Goal: Task Accomplishment & Management: Complete application form

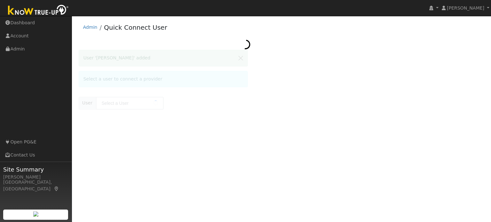
type input "[PERSON_NAME]"
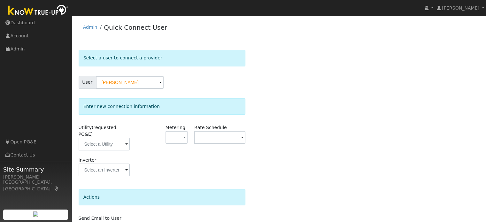
scroll to position [32, 0]
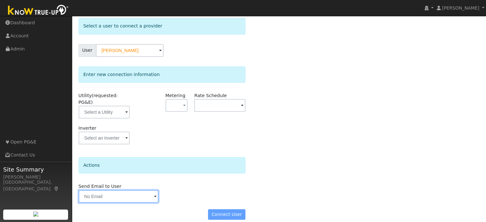
click at [124, 190] on input "text" at bounding box center [119, 196] width 80 height 13
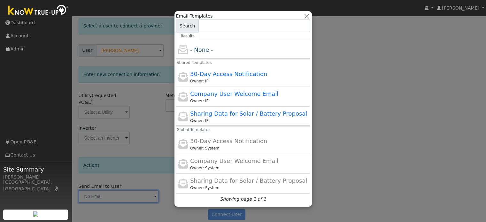
click at [151, 94] on div at bounding box center [243, 111] width 486 height 222
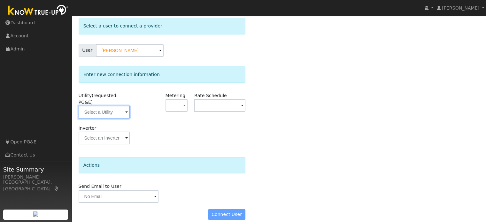
click at [105, 106] on input "text" at bounding box center [104, 112] width 51 height 13
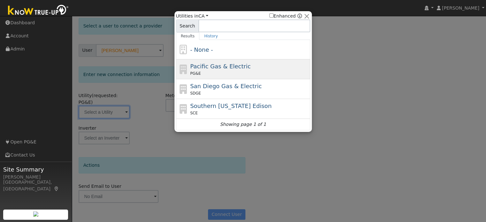
click at [203, 65] on span "Pacific Gas & Electric" at bounding box center [220, 66] width 60 height 7
type input "PG&E"
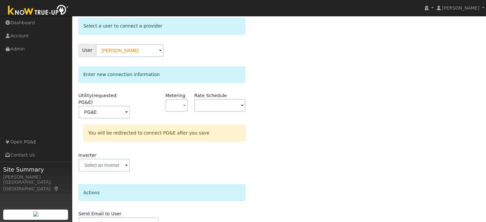
scroll to position [59, 0]
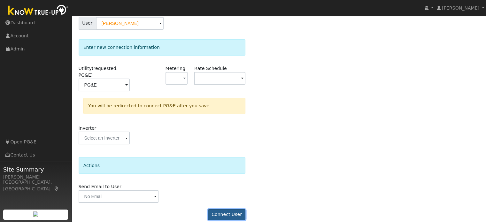
click at [223, 209] on button "Connect User" at bounding box center [227, 214] width 38 height 11
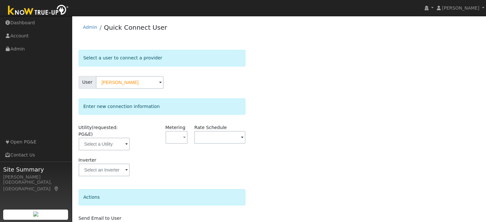
scroll to position [32, 0]
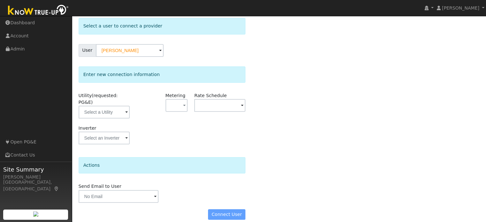
click at [228, 209] on div "Connect User" at bounding box center [162, 214] width 174 height 11
click at [226, 209] on div "Connect User" at bounding box center [162, 214] width 174 height 11
click at [224, 209] on div "Connect User" at bounding box center [162, 214] width 174 height 11
drag, startPoint x: 224, startPoint y: 205, endPoint x: 193, endPoint y: 179, distance: 40.6
click at [193, 183] on div "Send Email to User Delete Email Template Are you sure you want to delete ? Canc…" at bounding box center [162, 192] width 174 height 19
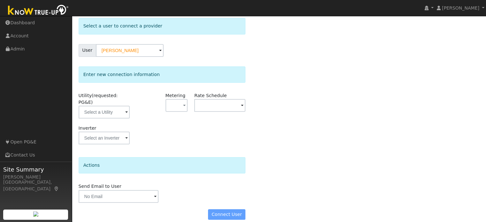
click at [224, 209] on div "Connect User" at bounding box center [162, 214] width 174 height 11
drag, startPoint x: 224, startPoint y: 207, endPoint x: 213, endPoint y: 204, distance: 12.4
click at [213, 209] on div "Connect User" at bounding box center [162, 214] width 174 height 11
click at [107, 106] on input "text" at bounding box center [104, 112] width 51 height 13
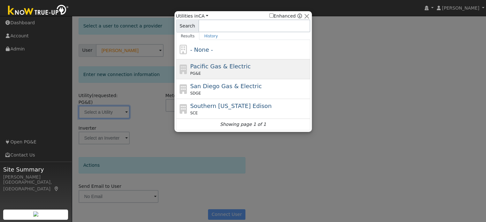
click at [211, 71] on div "PG&E" at bounding box center [249, 74] width 119 height 6
type input "PG&E"
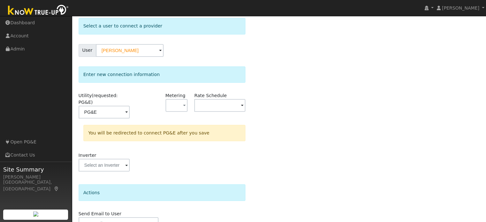
scroll to position [59, 0]
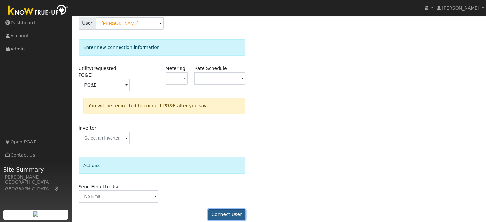
click at [225, 209] on button "Connect User" at bounding box center [227, 214] width 38 height 11
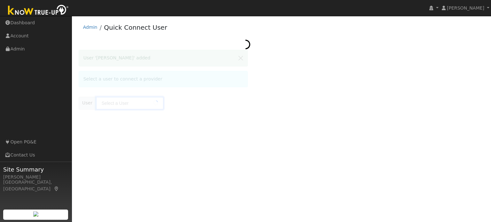
type input "[PERSON_NAME]"
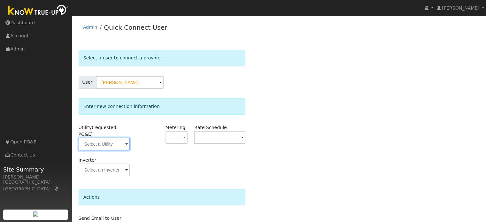
click at [107, 138] on input "text" at bounding box center [104, 144] width 51 height 13
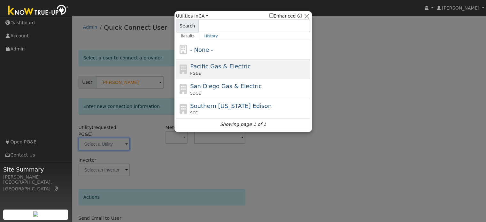
click at [197, 67] on span "Pacific Gas & Electric" at bounding box center [220, 66] width 60 height 7
type input "PG&E"
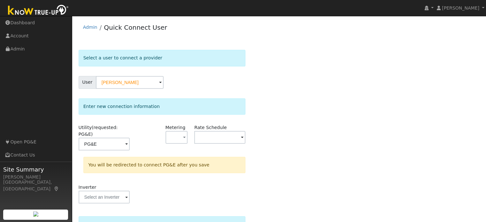
scroll to position [59, 0]
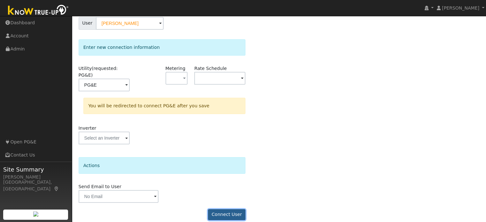
click at [232, 209] on button "Connect User" at bounding box center [227, 214] width 38 height 11
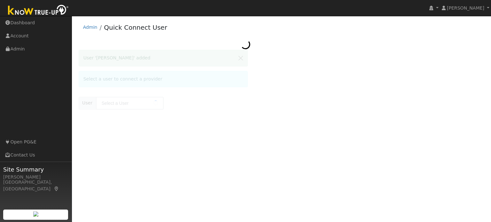
type input "[PERSON_NAME]"
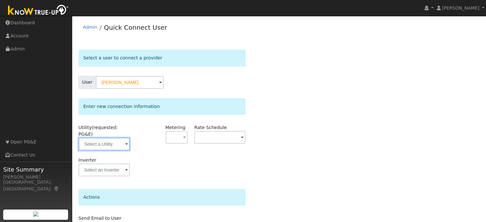
click at [101, 139] on input "text" at bounding box center [104, 144] width 51 height 13
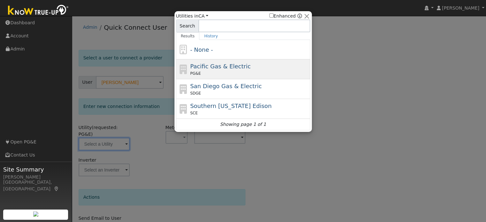
click at [194, 70] on div "Pacific Gas & Electric PG&E" at bounding box center [249, 69] width 119 height 14
type input "PG&E"
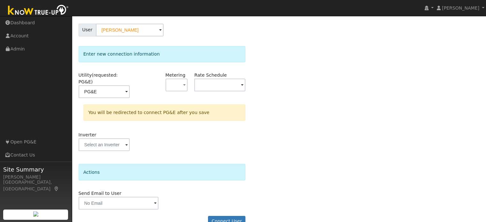
scroll to position [59, 0]
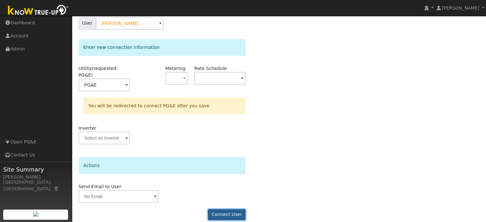
click at [224, 209] on button "Connect User" at bounding box center [227, 214] width 38 height 11
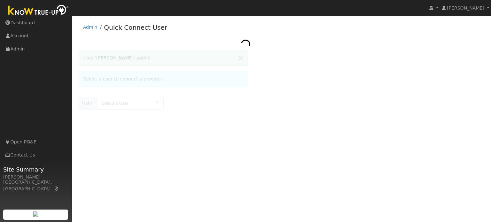
type input "[PERSON_NAME]"
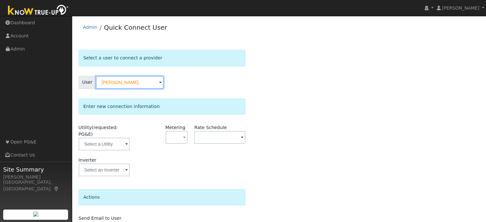
scroll to position [32, 0]
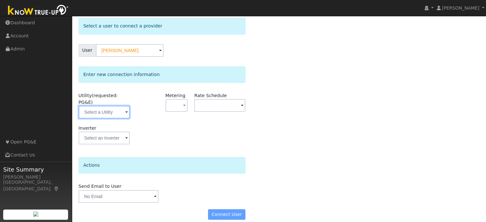
click at [106, 106] on input "text" at bounding box center [104, 112] width 51 height 13
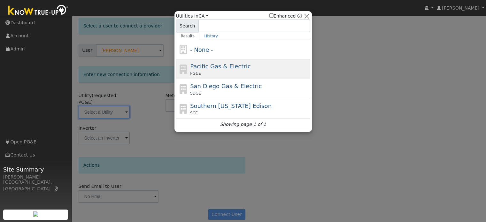
click at [198, 71] on span "PG&E" at bounding box center [195, 74] width 11 height 6
type input "PG&E"
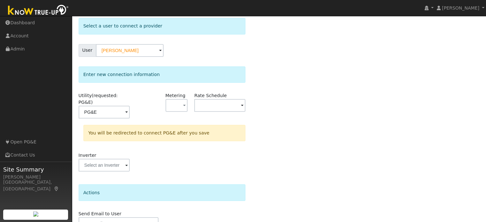
scroll to position [59, 0]
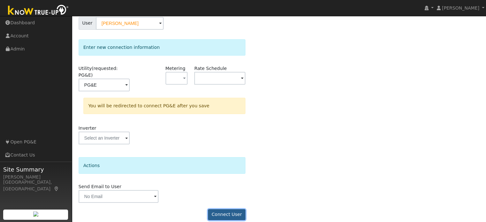
click at [230, 210] on button "Connect User" at bounding box center [227, 214] width 38 height 11
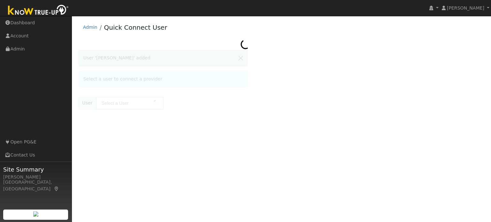
type input "[PERSON_NAME]"
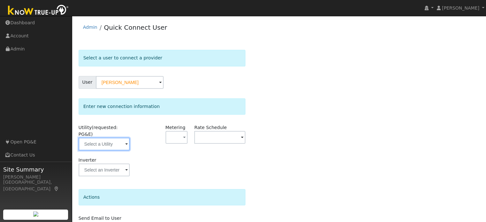
click at [111, 138] on input "text" at bounding box center [104, 144] width 51 height 13
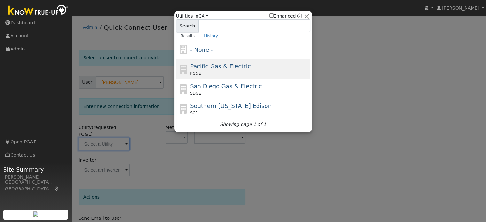
click at [198, 68] on span "Pacific Gas & Electric" at bounding box center [220, 66] width 60 height 7
type input "PG&E"
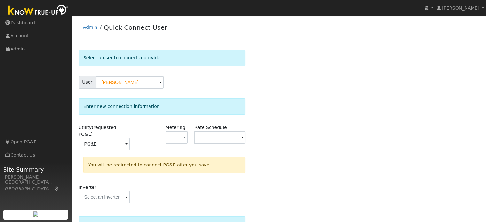
scroll to position [59, 0]
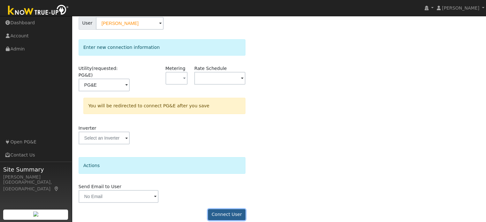
click at [225, 209] on button "Connect User" at bounding box center [227, 214] width 38 height 11
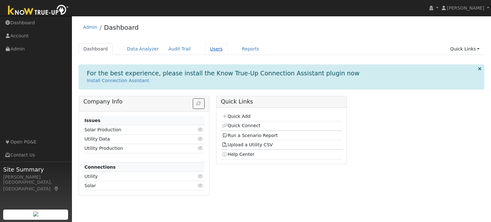
click at [205, 48] on link "Users" at bounding box center [216, 49] width 22 height 12
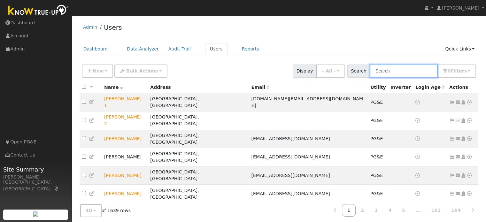
click at [386, 71] on input "text" at bounding box center [404, 71] width 68 height 13
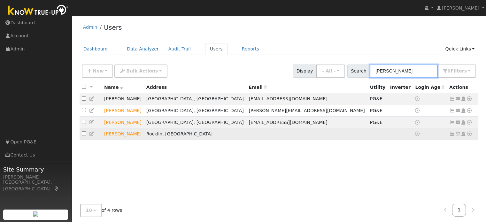
type input "howard"
click at [469, 135] on icon at bounding box center [470, 134] width 6 height 4
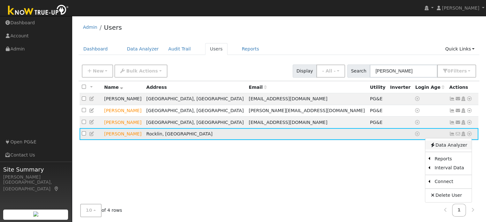
click at [455, 146] on link "Data Analyzer" at bounding box center [448, 145] width 46 height 9
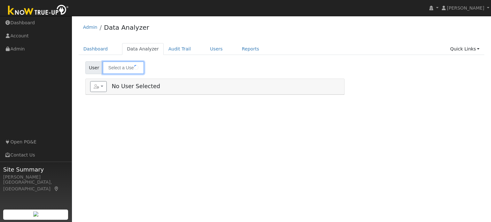
type input "[PERSON_NAME]"
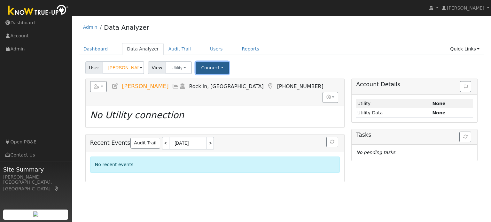
click at [210, 68] on button "Connect" at bounding box center [212, 68] width 33 height 12
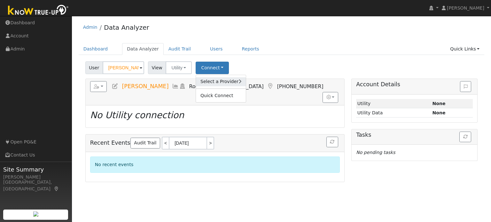
click at [208, 84] on link "Select a Provider" at bounding box center [221, 81] width 50 height 9
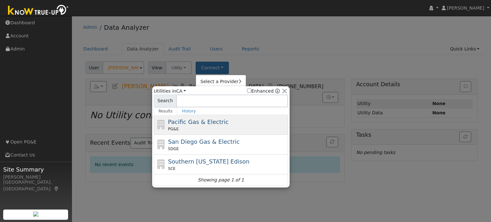
click at [213, 123] on span "Pacific Gas & Electric" at bounding box center [198, 122] width 60 height 7
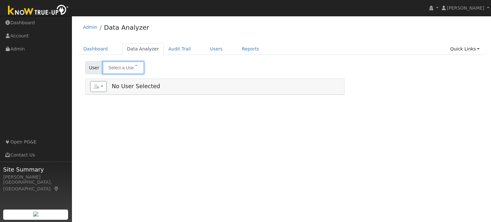
type input "[PERSON_NAME]"
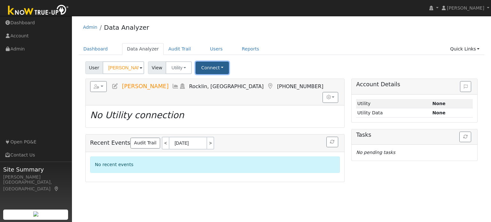
click at [203, 67] on button "Connect" at bounding box center [212, 68] width 33 height 12
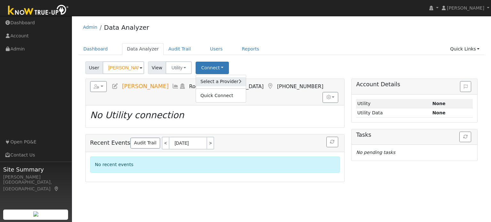
click at [208, 79] on link "Select a Provider" at bounding box center [221, 81] width 50 height 9
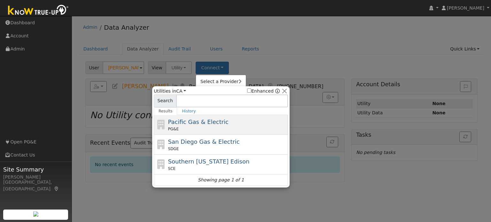
click at [217, 118] on div "Pacific Gas & Electric PG&E" at bounding box center [227, 125] width 119 height 14
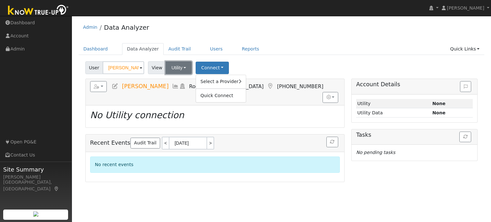
click at [179, 65] on button "Utility" at bounding box center [179, 67] width 26 height 13
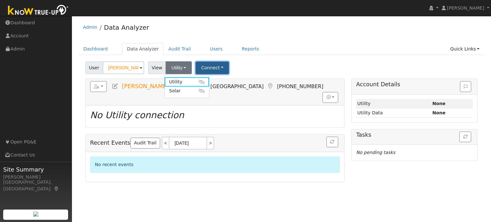
click at [205, 65] on button "Connect" at bounding box center [212, 68] width 33 height 12
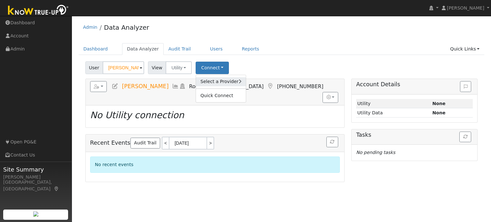
click at [209, 79] on link "Select a Provider" at bounding box center [221, 81] width 50 height 9
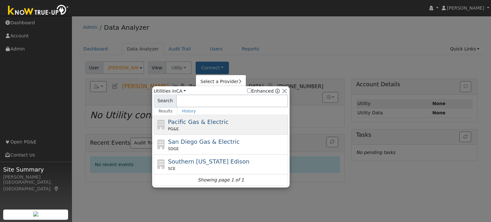
click at [215, 123] on div "Pacific Gas & Electric PG&E" at bounding box center [227, 125] width 119 height 14
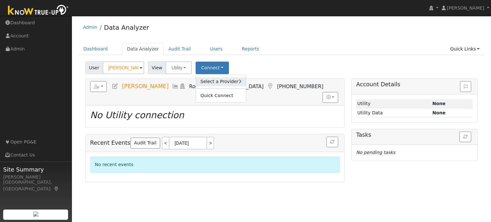
click at [205, 84] on link "Select a Provider" at bounding box center [221, 81] width 50 height 9
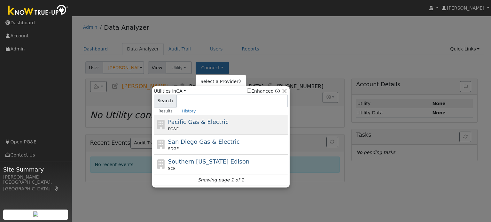
click at [188, 120] on span "Pacific Gas & Electric" at bounding box center [198, 122] width 60 height 7
